Goal: Task Accomplishment & Management: Complete application form

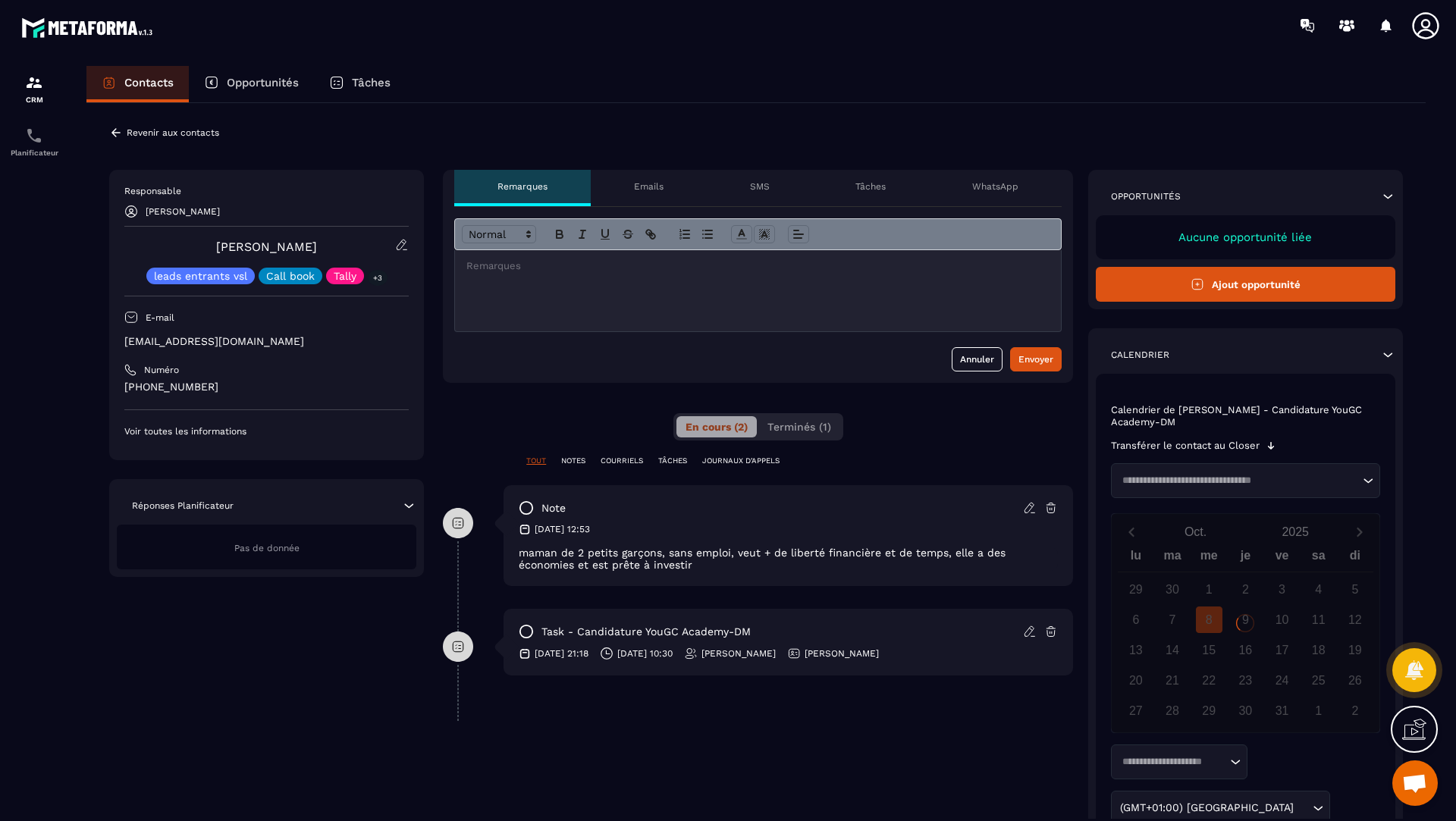
scroll to position [601, 0]
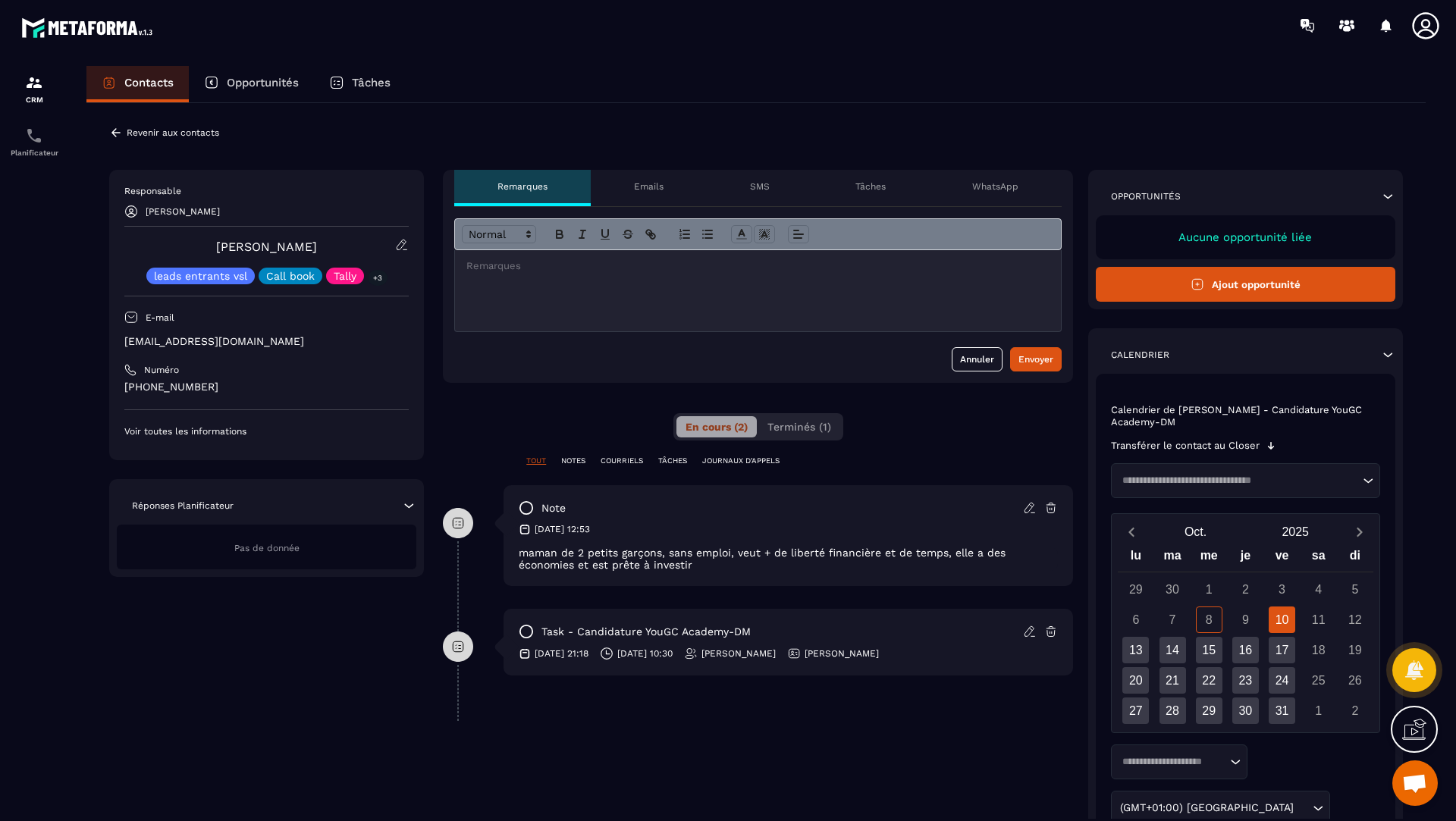
click at [1251, 247] on div "Aucune opportunité liée" at bounding box center [1246, 238] width 299 height 44
click at [1243, 237] on p "Aucune opportunité liée" at bounding box center [1245, 238] width 269 height 14
click at [1228, 289] on button "Ajout opportunité" at bounding box center [1246, 284] width 299 height 35
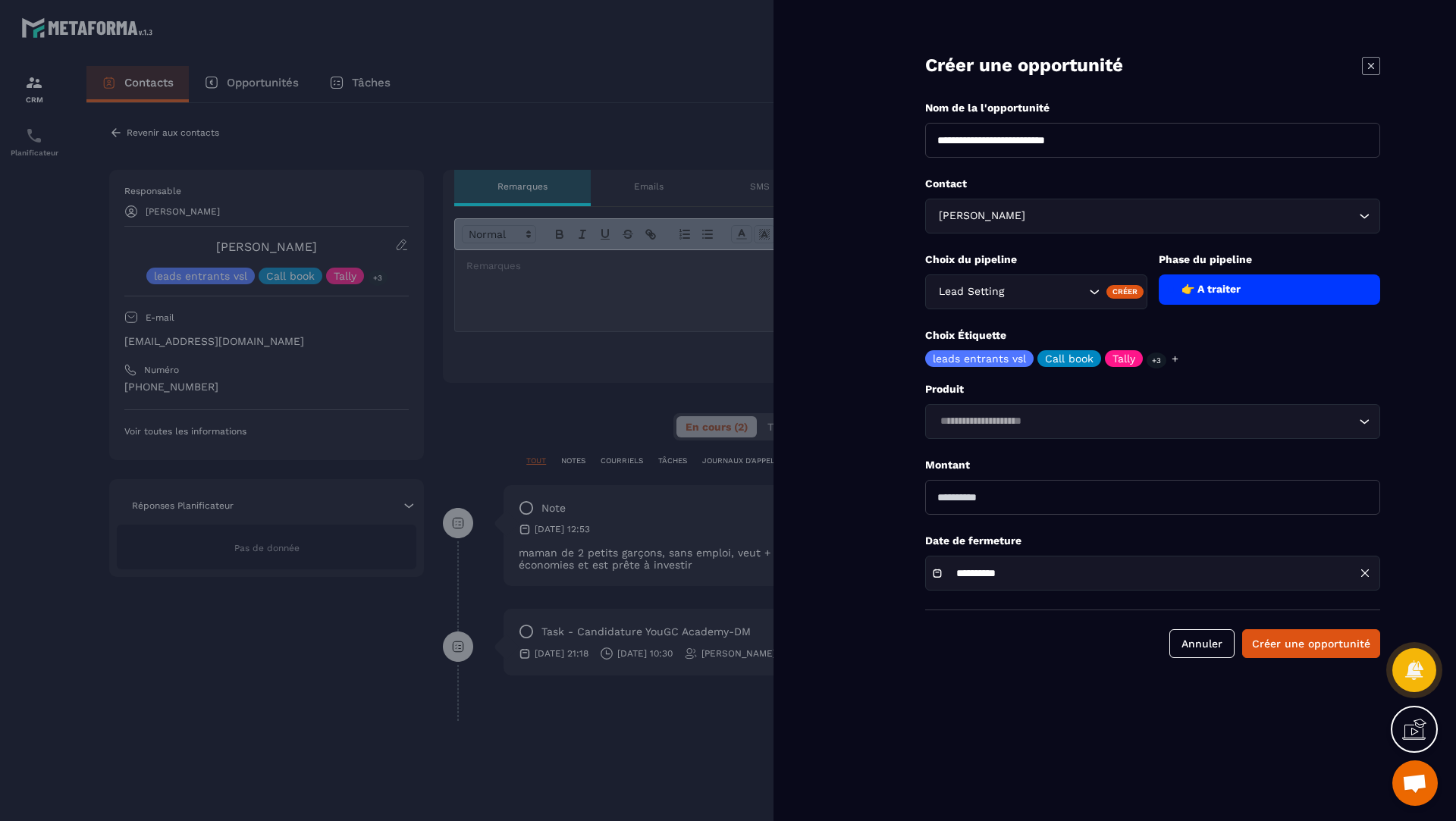
click at [1197, 288] on div "👉 A traiter" at bounding box center [1270, 289] width 222 height 31
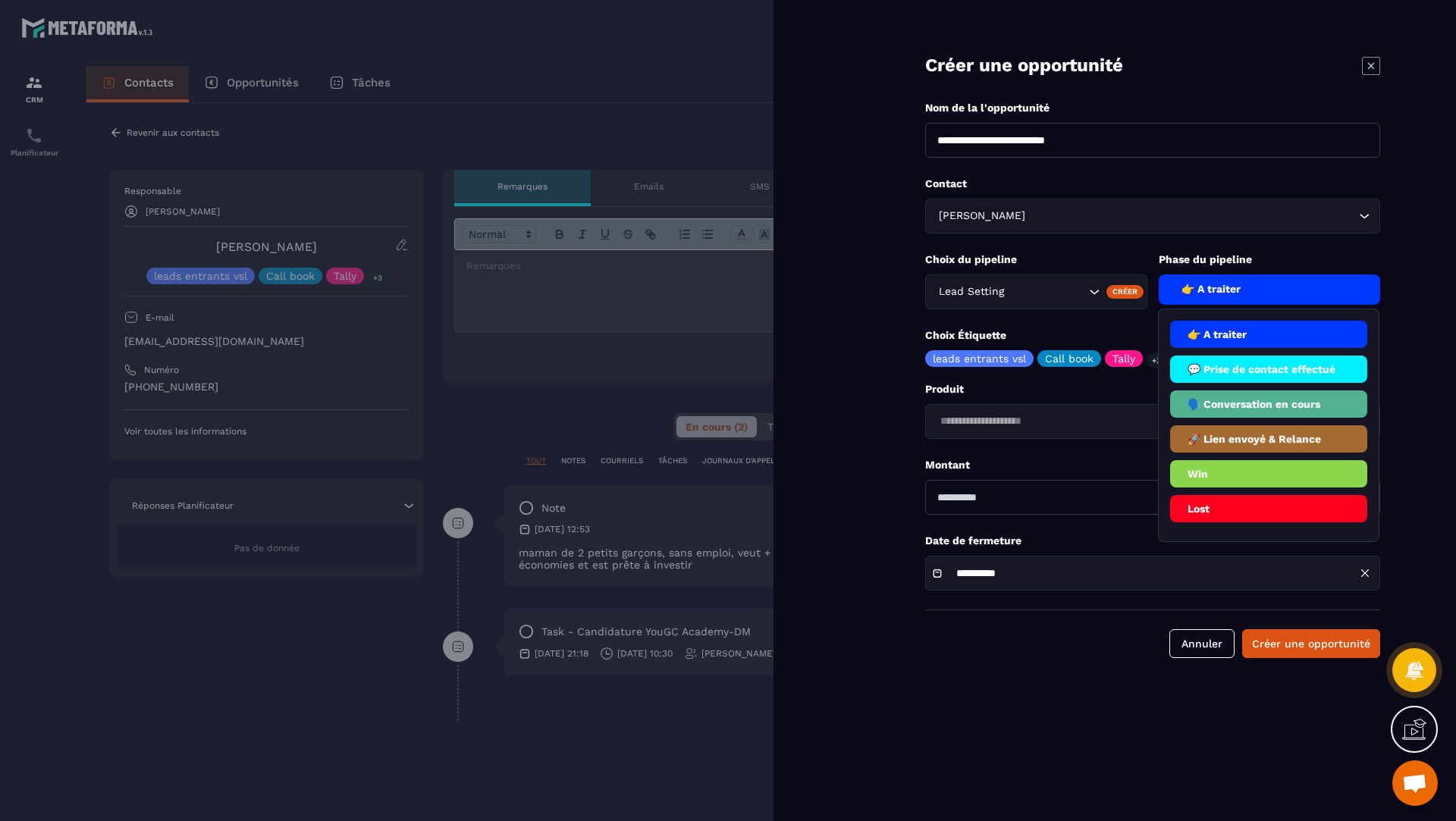
click at [1050, 286] on input "Search for option" at bounding box center [1046, 292] width 78 height 17
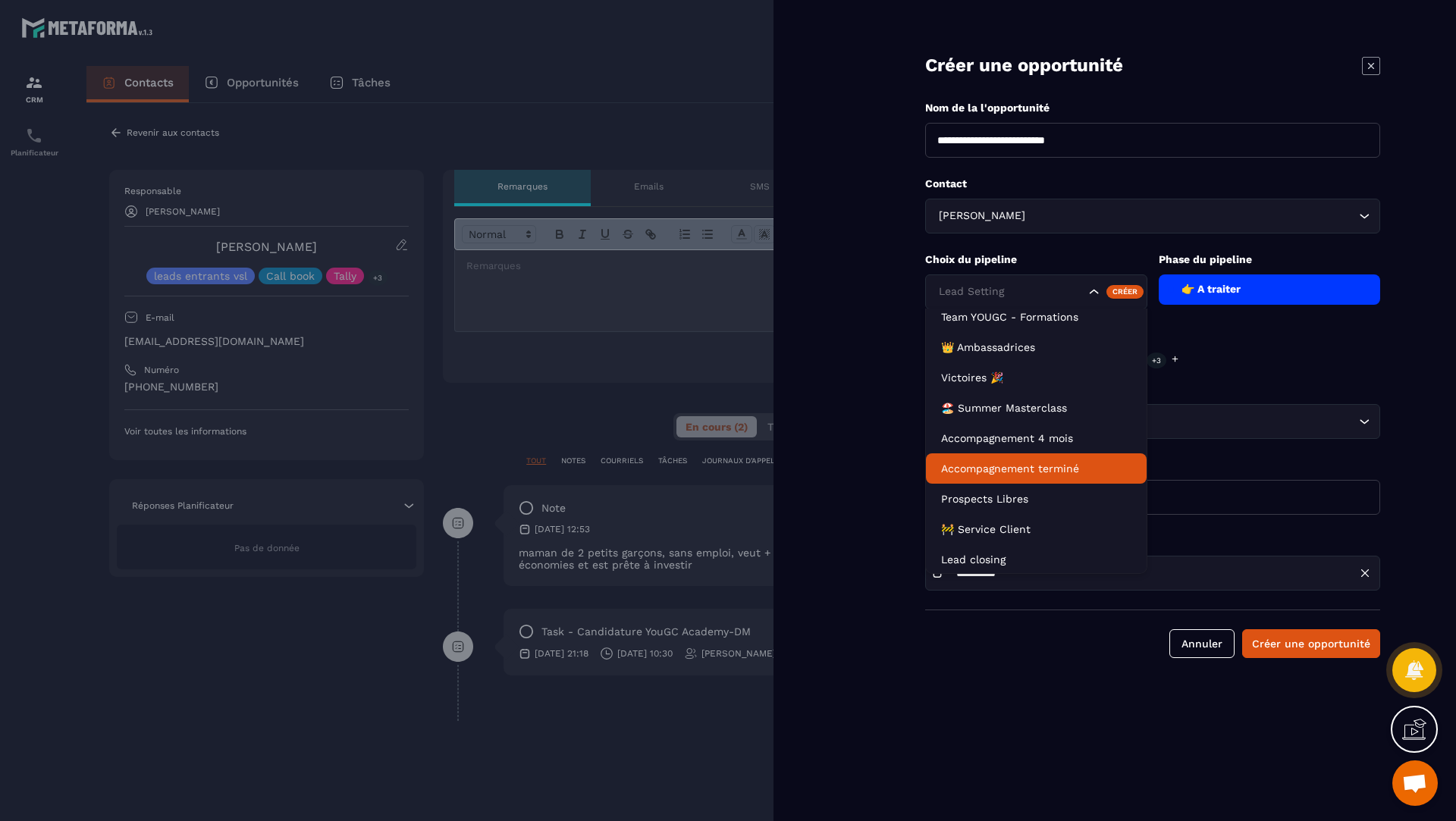
scroll to position [68, 0]
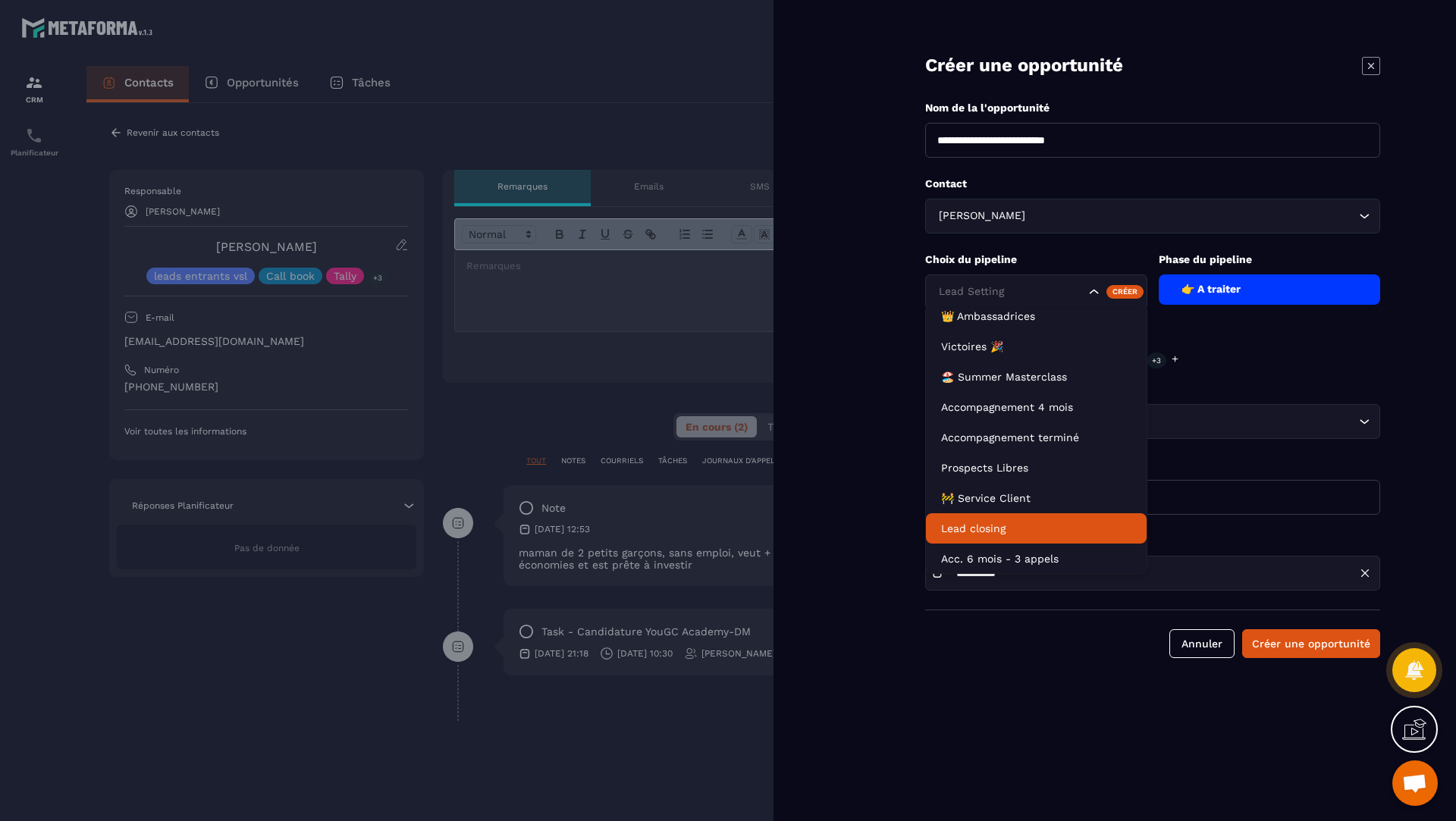
click at [995, 522] on p "Lead closing" at bounding box center [1036, 528] width 190 height 15
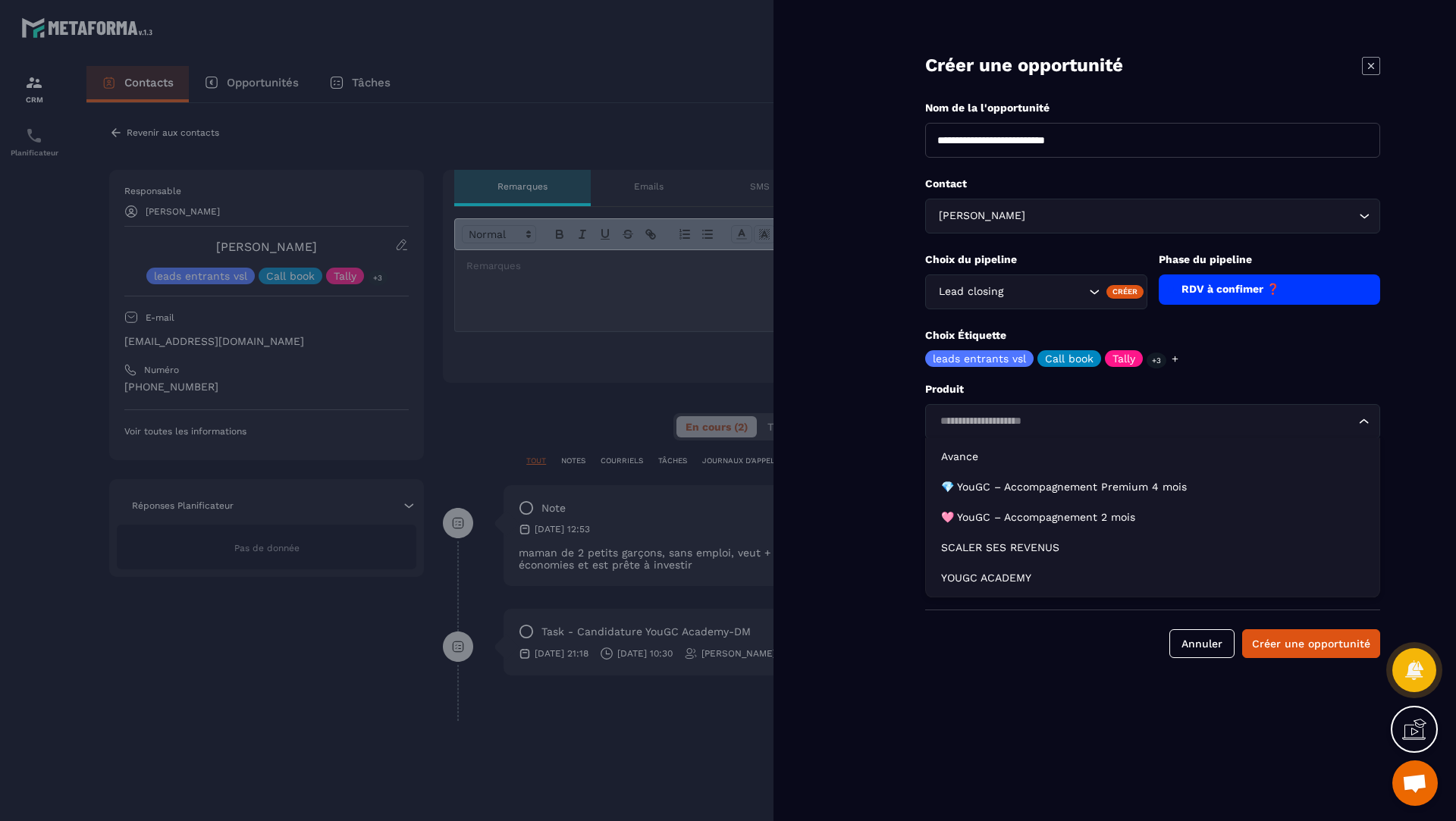
click at [1034, 435] on div "Loading..." at bounding box center [1153, 422] width 455 height 35
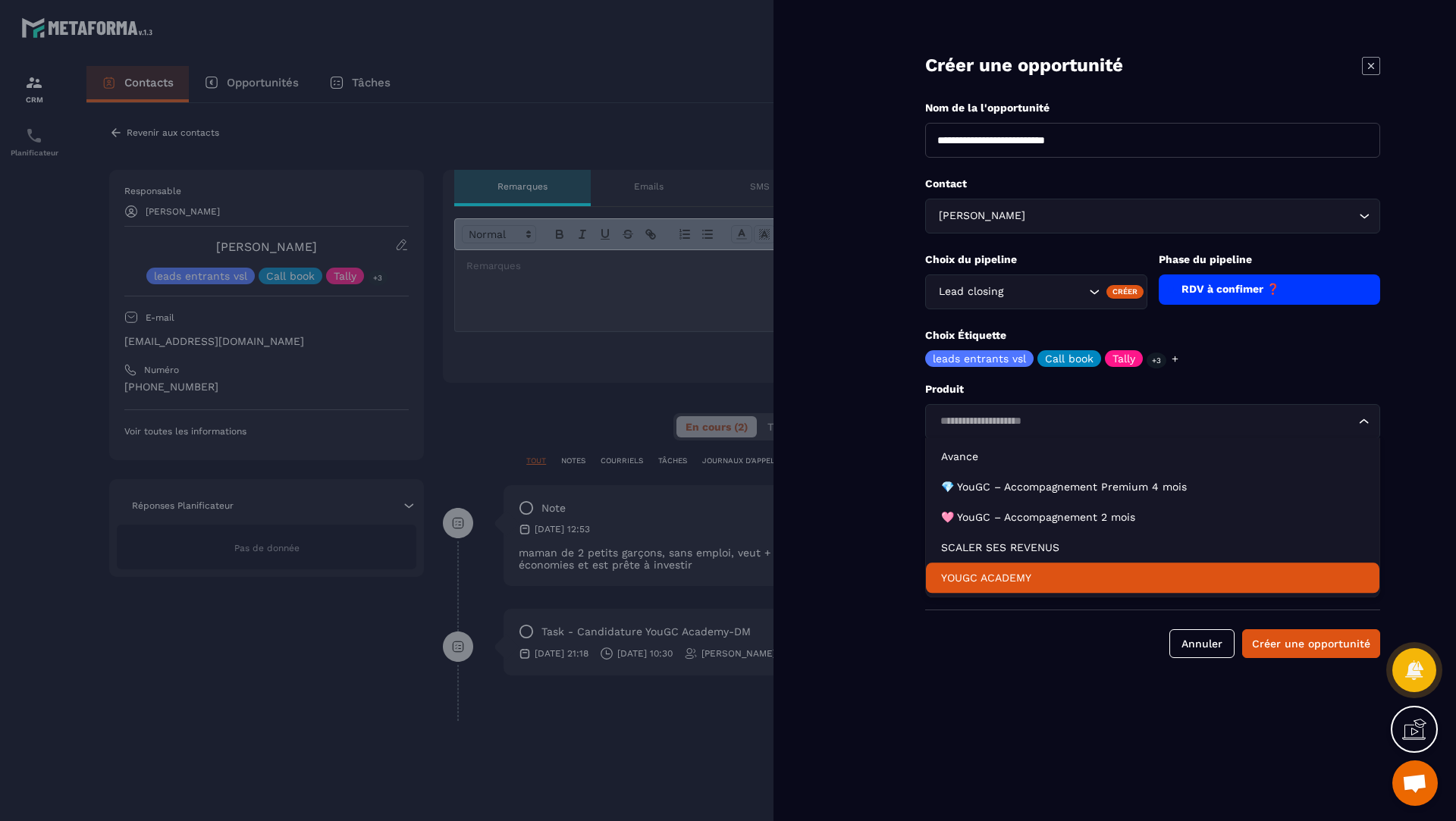
click at [1016, 585] on li "YOUGC ACADEMY" at bounding box center [1153, 578] width 454 height 31
type input "*******"
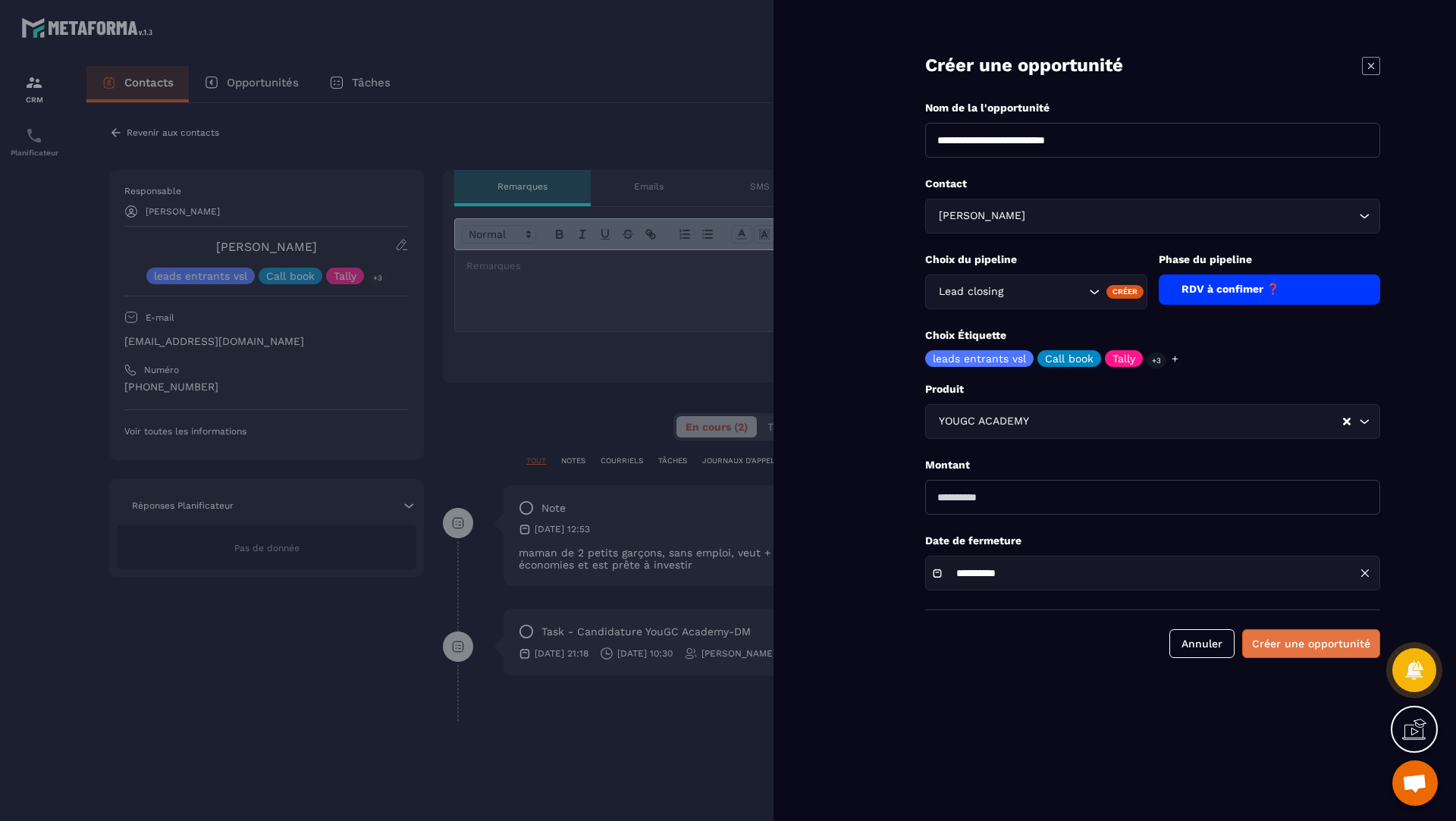
click at [1302, 648] on button "Créer une opportunité" at bounding box center [1311, 644] width 138 height 29
